Goal: Entertainment & Leisure: Browse casually

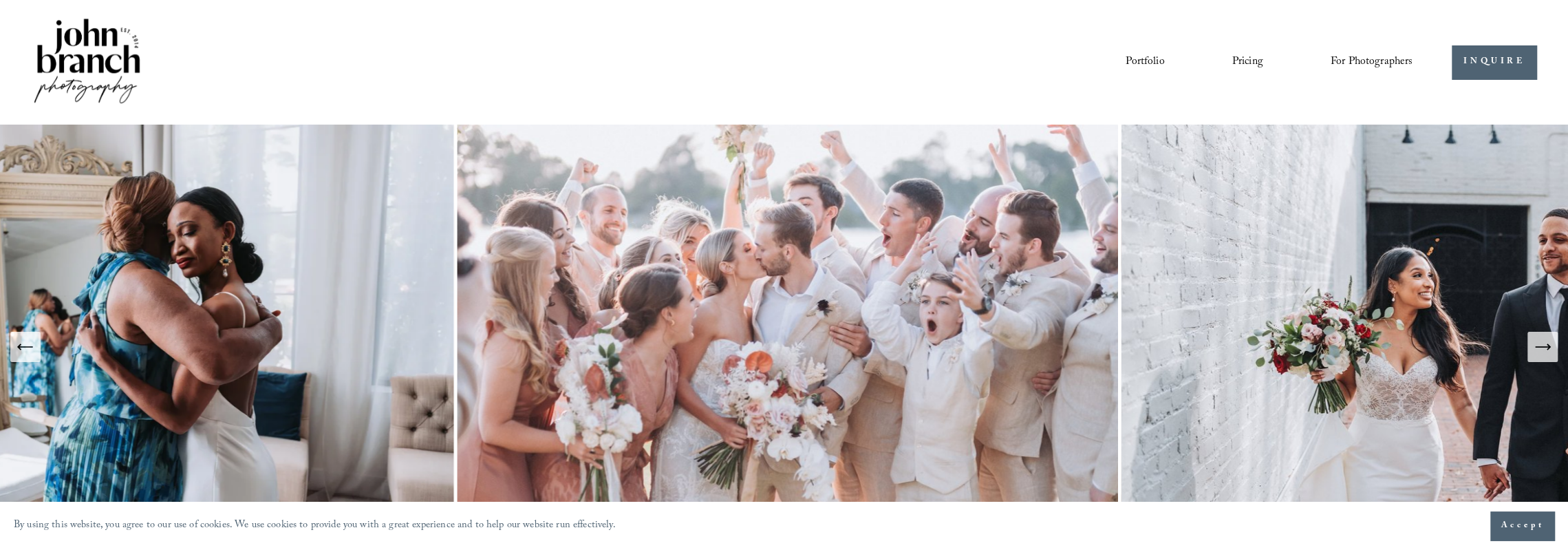
click at [1129, 57] on link "Portfolio" at bounding box center [1145, 62] width 39 height 24
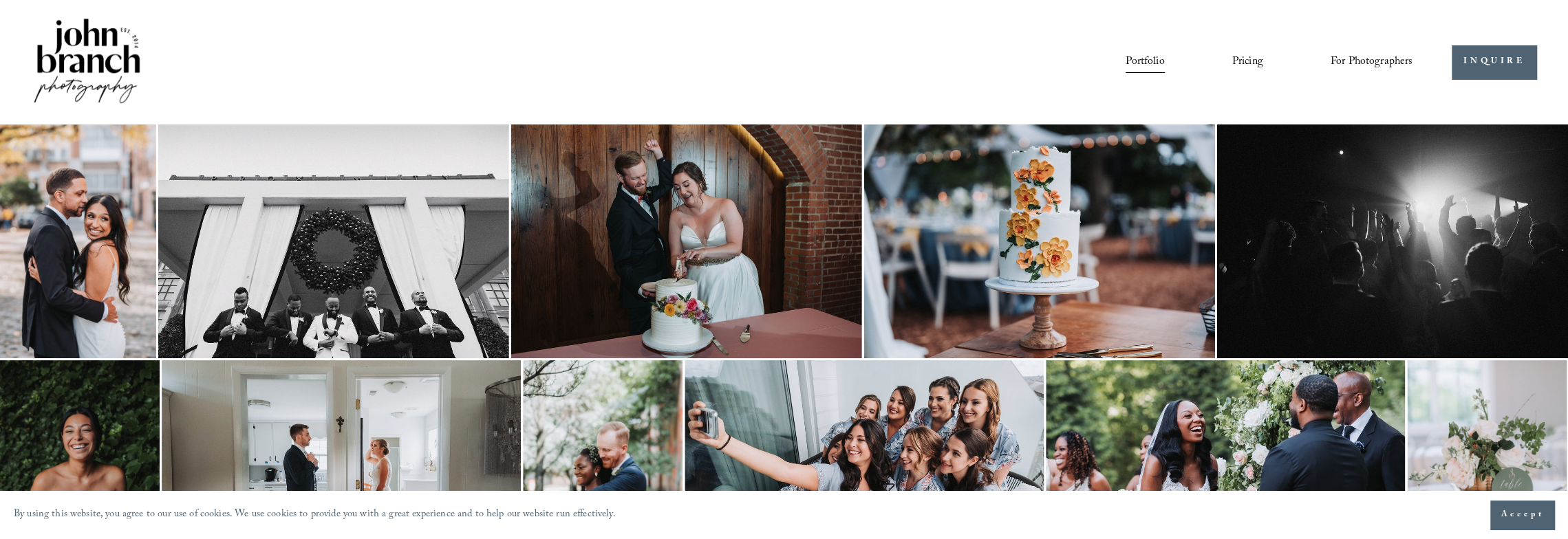
click at [309, 225] on img at bounding box center [333, 241] width 351 height 233
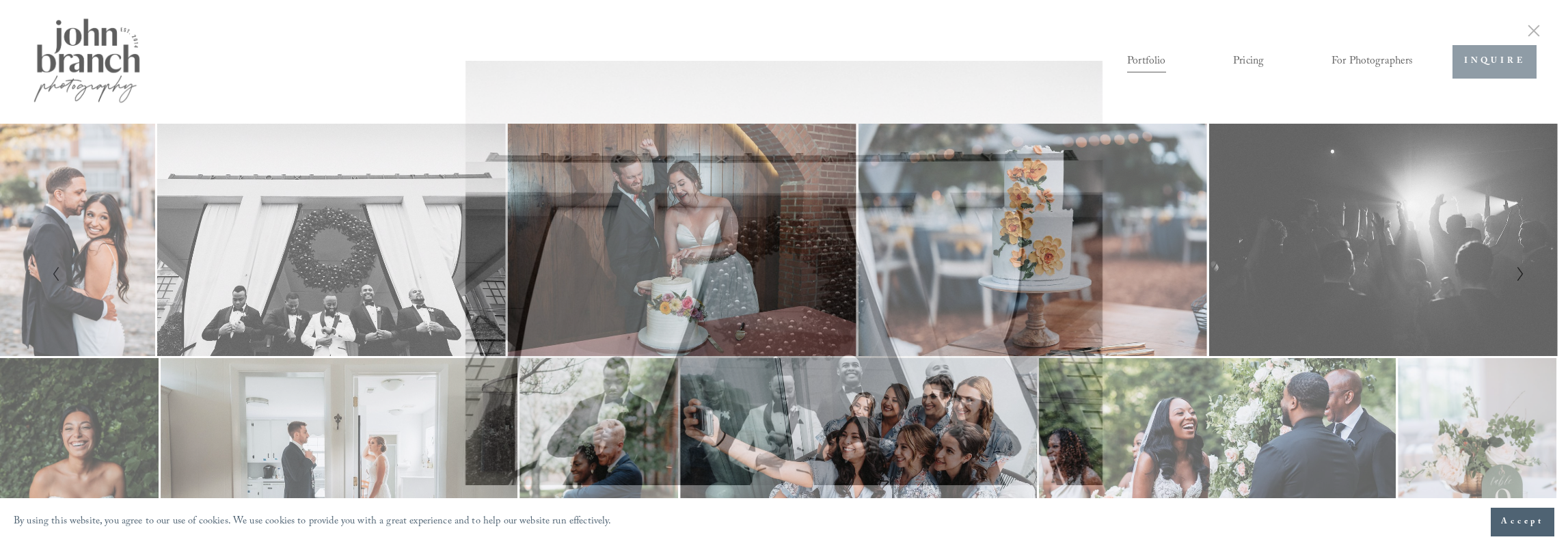
click at [372, 189] on div "Gallery" at bounding box center [415, 273] width 737 height 424
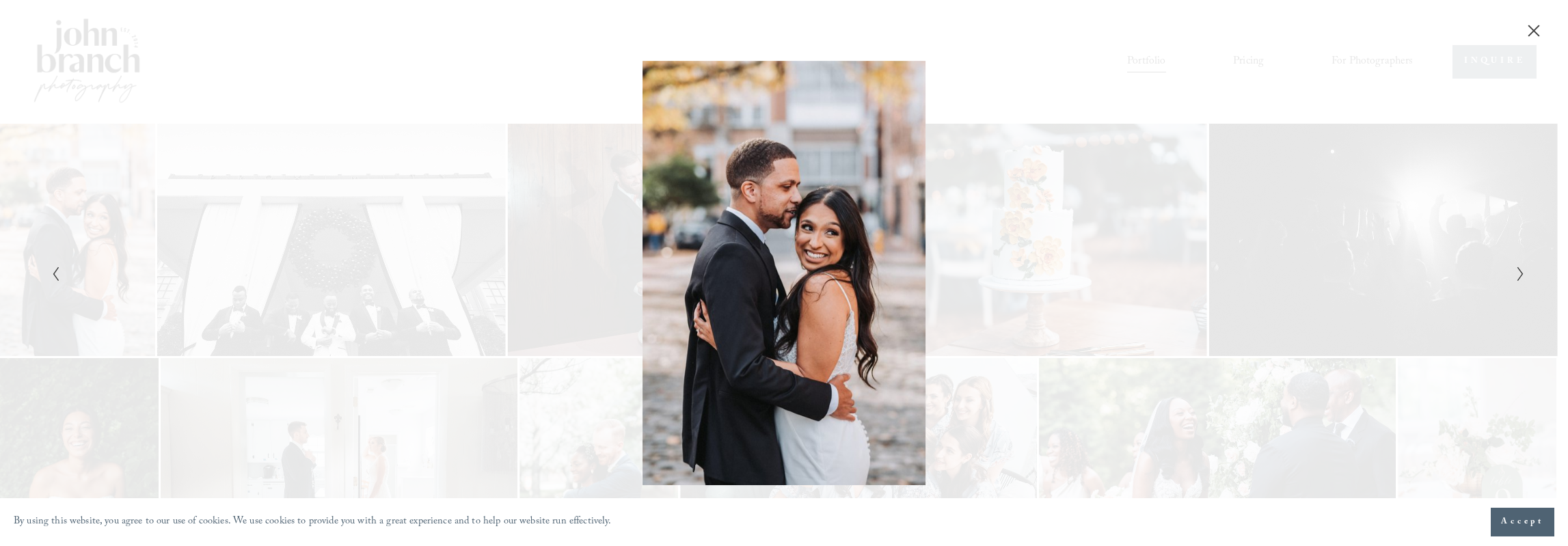
click at [358, 151] on div "Gallery" at bounding box center [415, 273] width 737 height 424
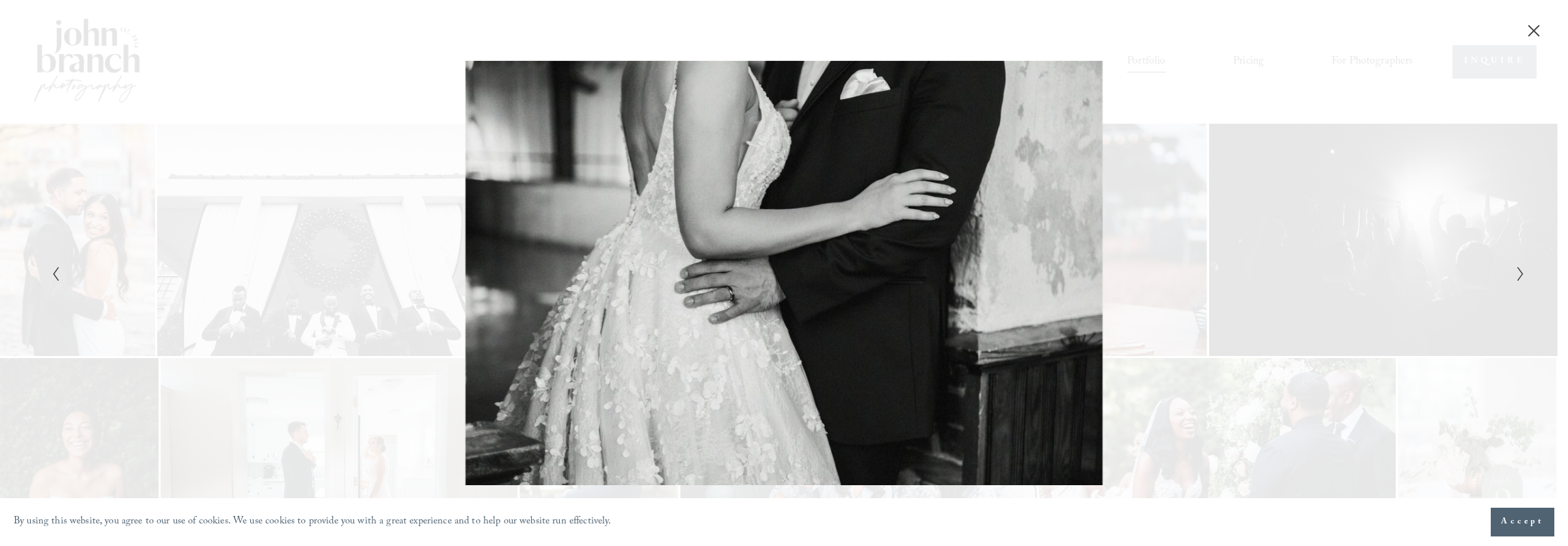
click at [411, 91] on div "Gallery" at bounding box center [415, 273] width 737 height 424
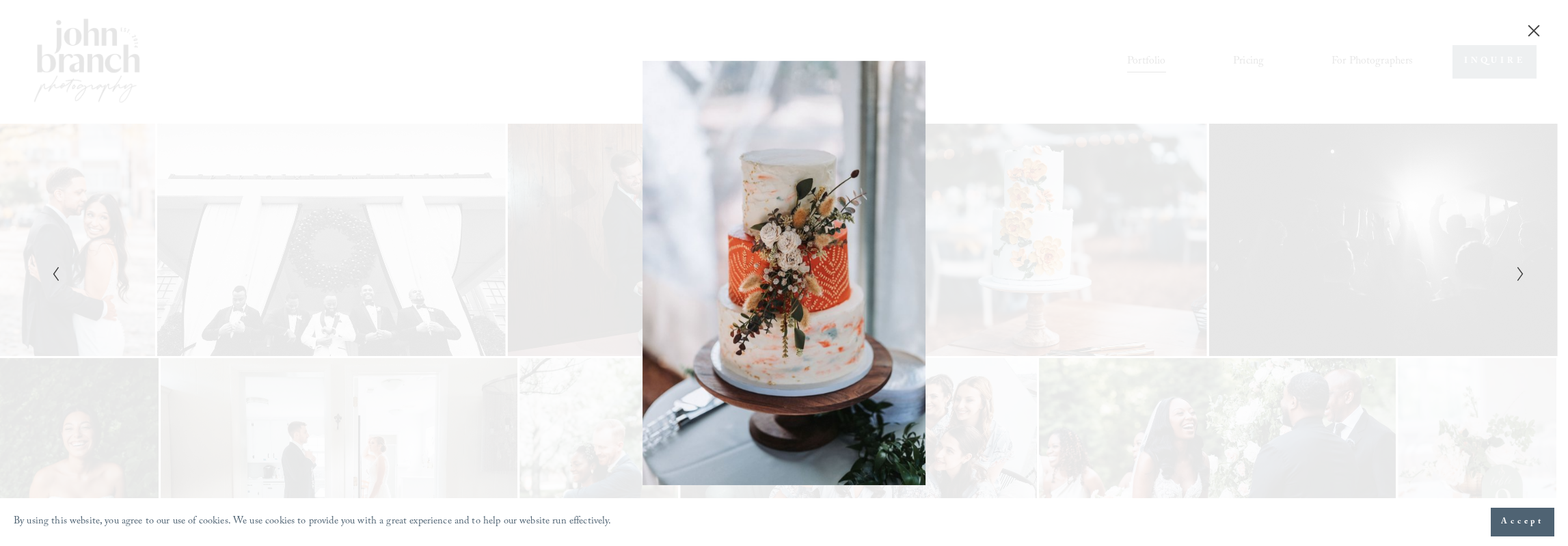
click at [411, 91] on div "Gallery" at bounding box center [415, 273] width 737 height 424
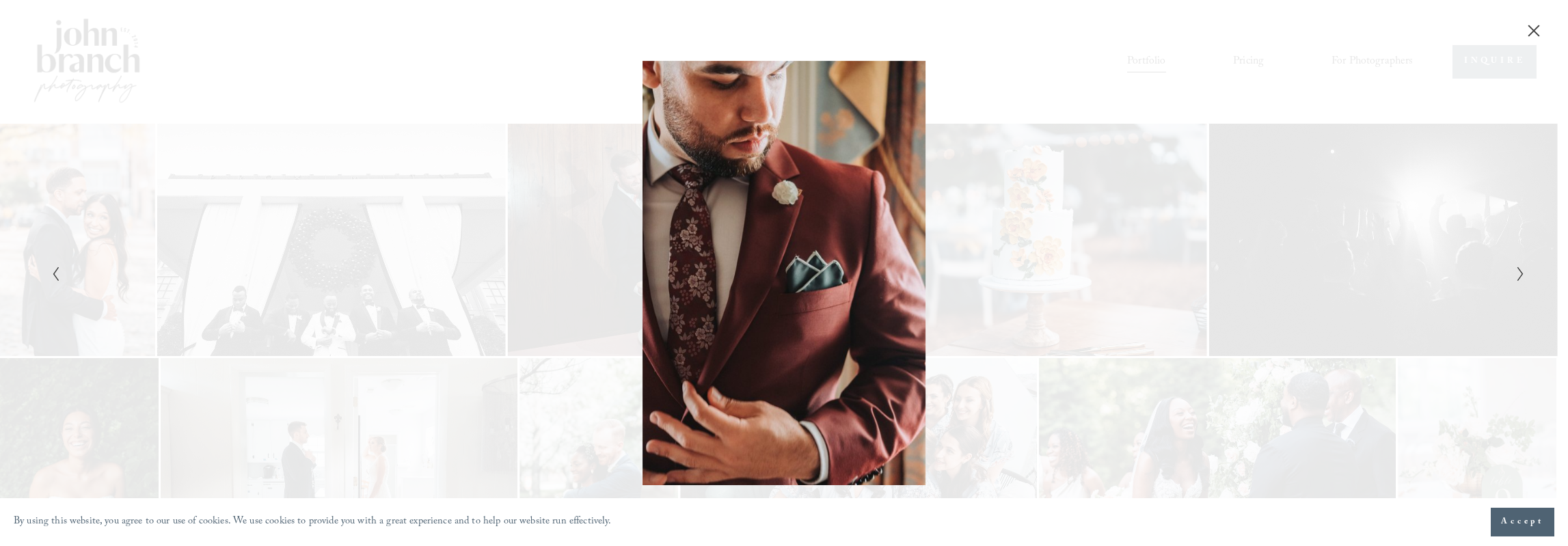
click at [411, 91] on div "Gallery" at bounding box center [415, 273] width 737 height 424
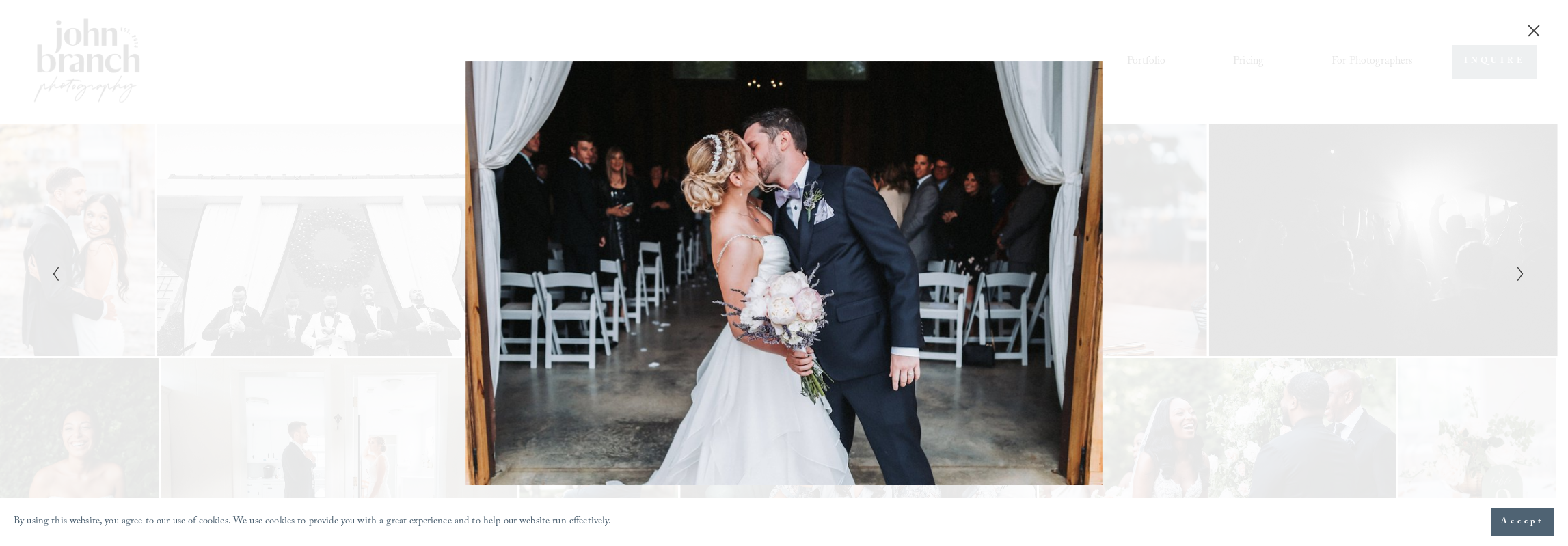
click at [411, 91] on div "Gallery" at bounding box center [415, 273] width 737 height 424
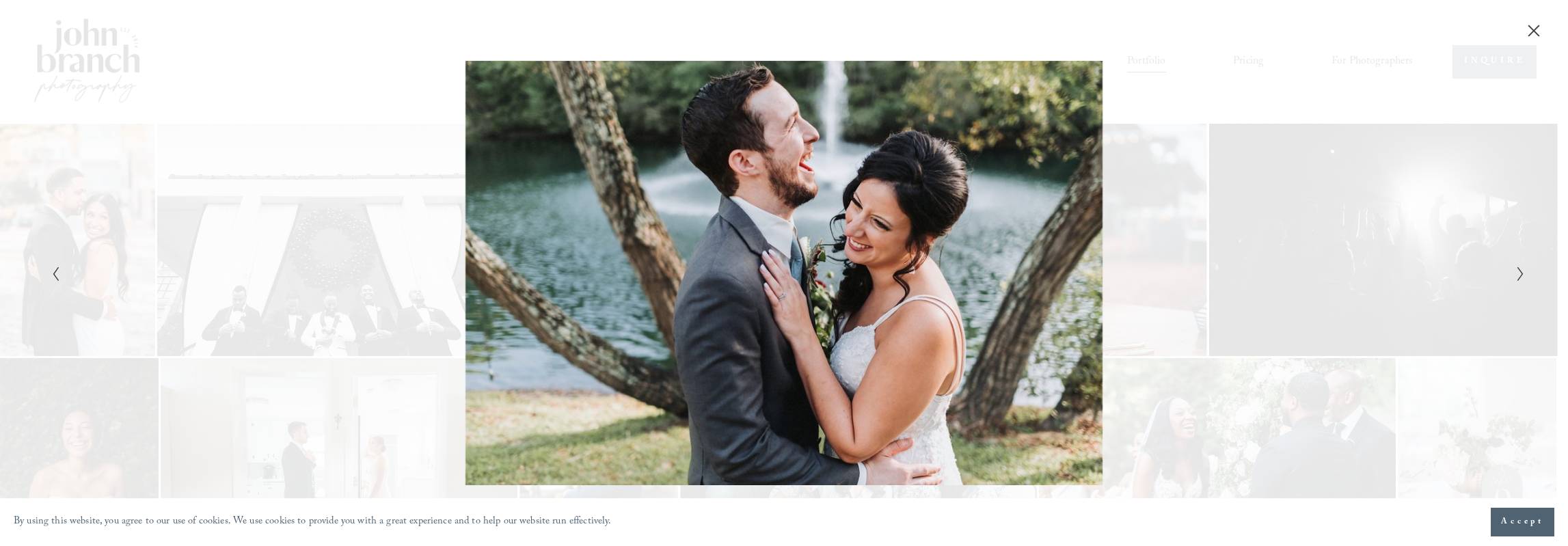
click at [411, 91] on div "Gallery" at bounding box center [415, 273] width 737 height 424
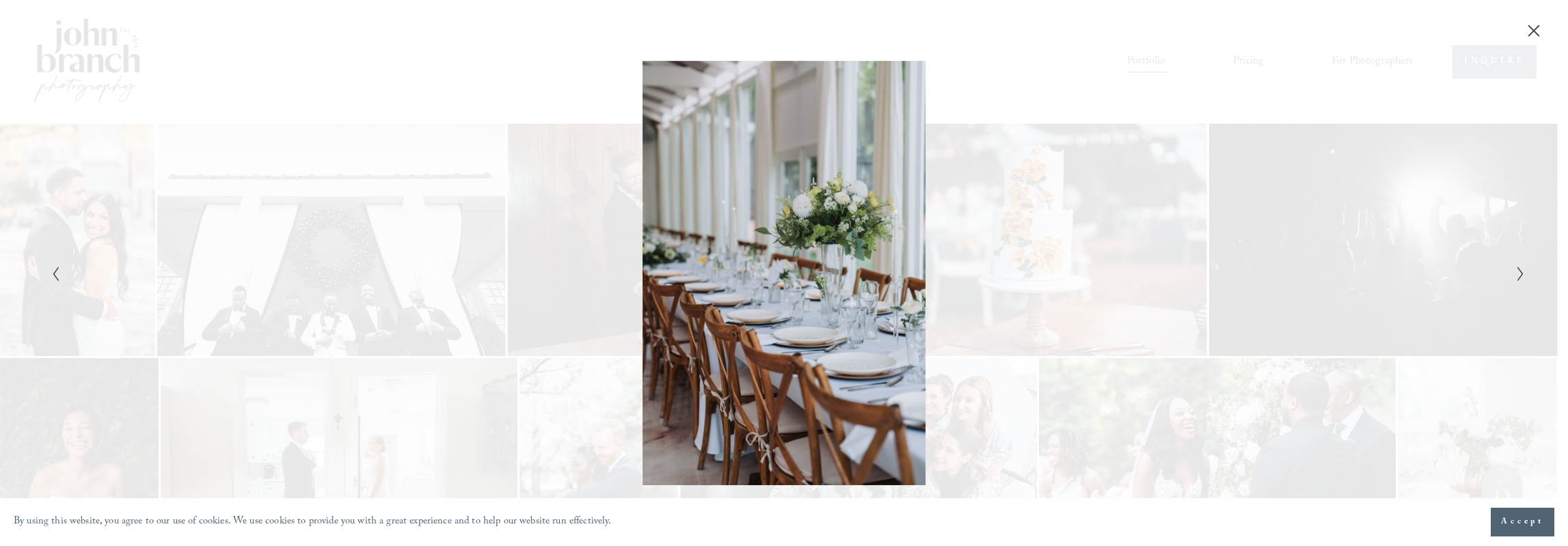
click at [1534, 28] on icon "Close" at bounding box center [1534, 31] width 14 height 14
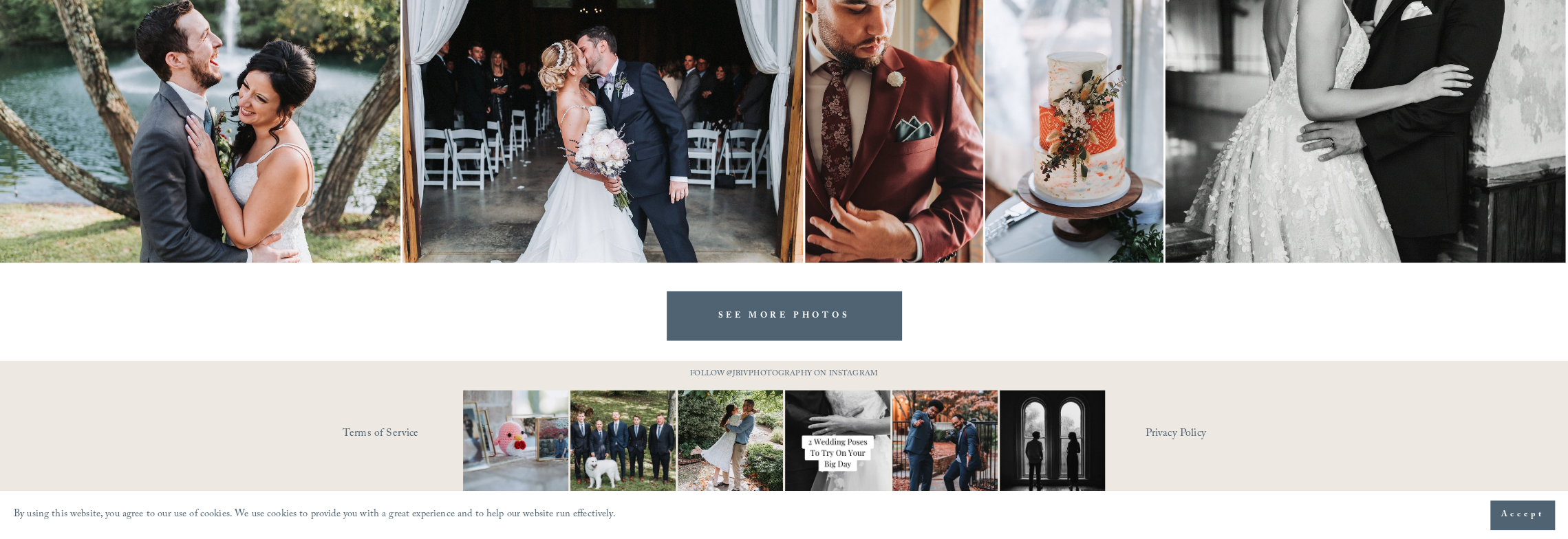
scroll to position [2341, 0]
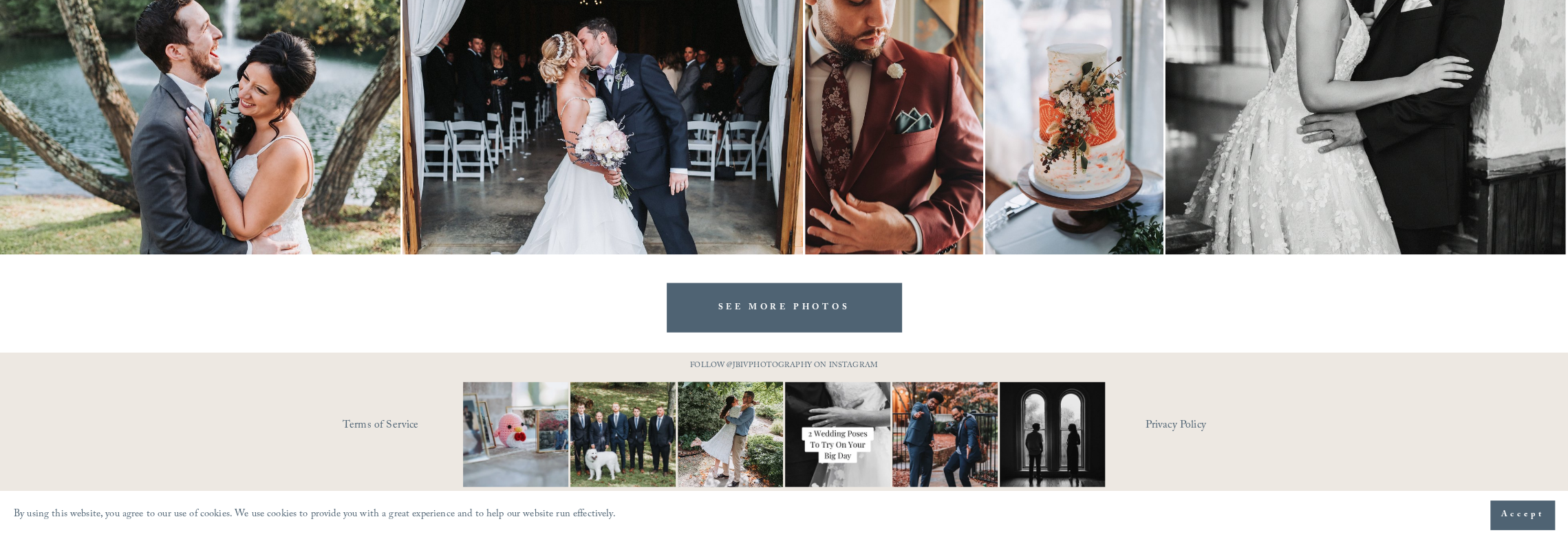
click at [799, 310] on div at bounding box center [784, 270] width 1568 height 539
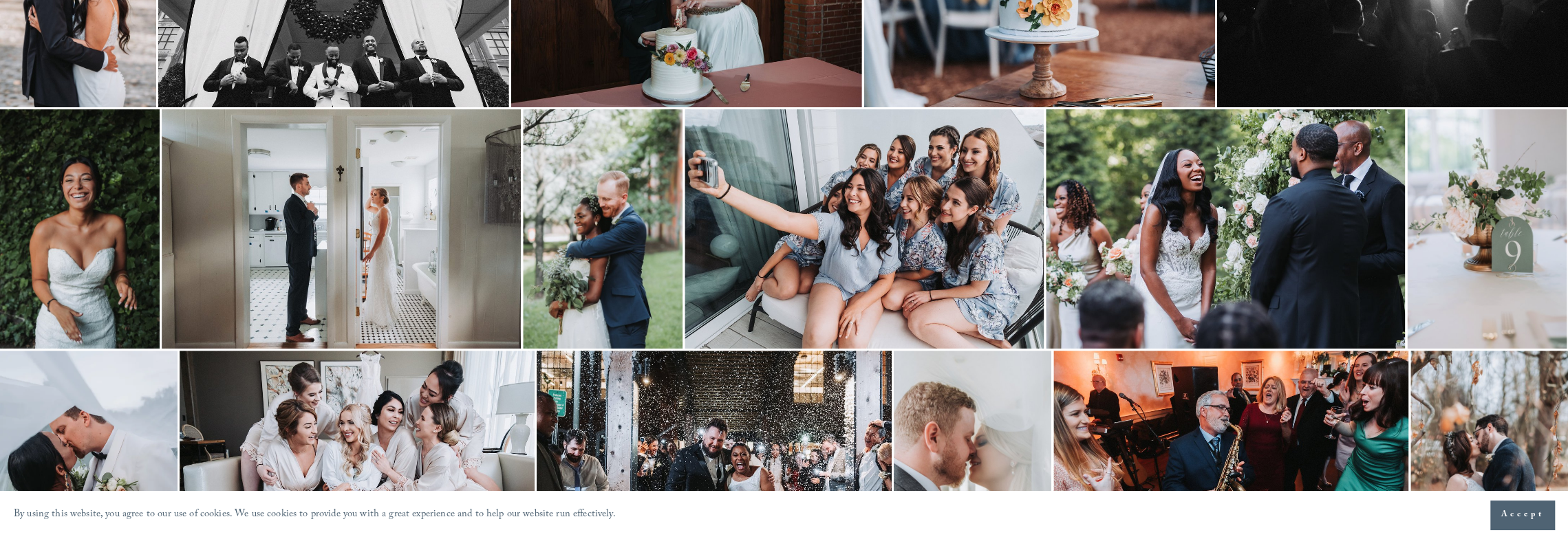
scroll to position [0, 0]
